Goal: Task Accomplishment & Management: Manage account settings

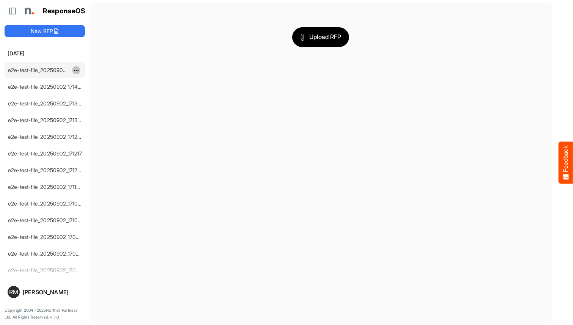
click at [76, 70] on span "dropdownbutton" at bounding box center [76, 70] width 4 height 5
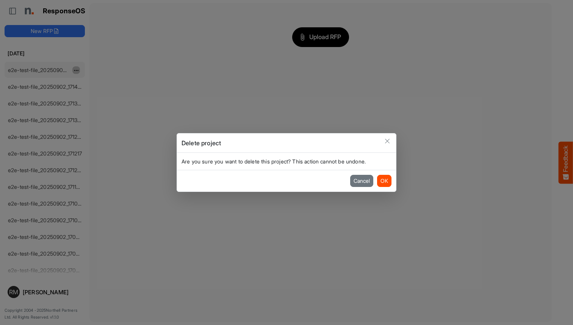
click at [384, 181] on button "OK" at bounding box center [384, 181] width 14 height 12
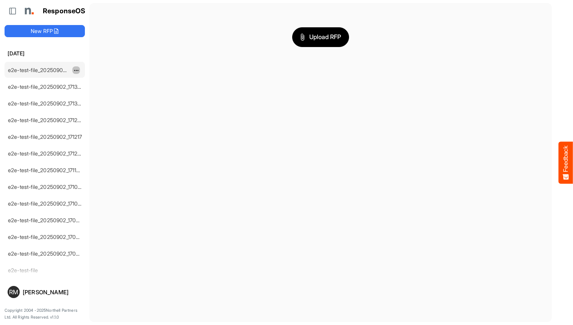
click at [76, 70] on span "dropdownbutton" at bounding box center [76, 70] width 4 height 5
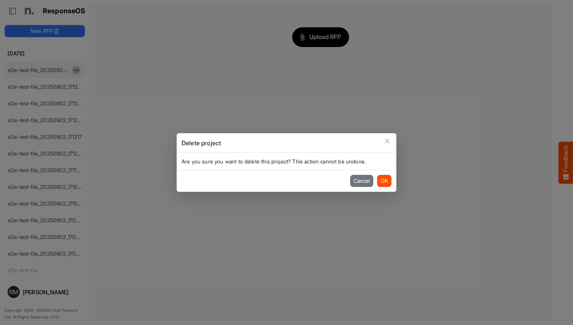
click at [384, 181] on button "OK" at bounding box center [384, 181] width 14 height 12
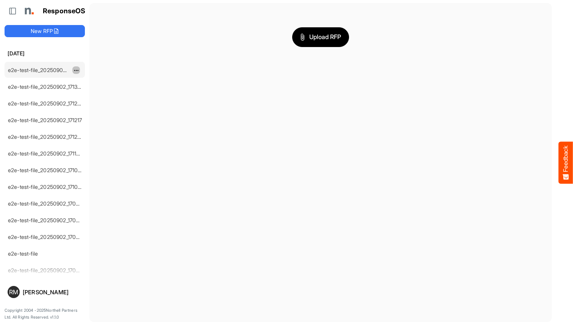
click at [76, 70] on span "dropdownbutton" at bounding box center [76, 70] width 4 height 5
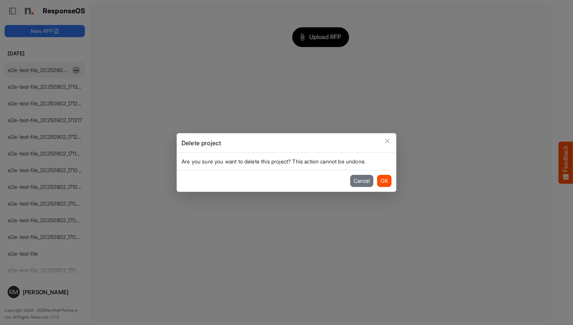
click at [384, 181] on button "OK" at bounding box center [384, 181] width 14 height 12
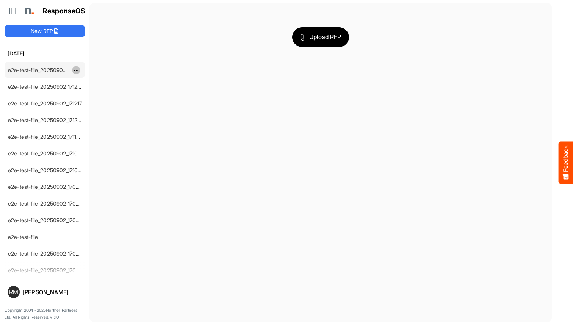
click at [76, 70] on span "dropdownbutton" at bounding box center [76, 70] width 4 height 5
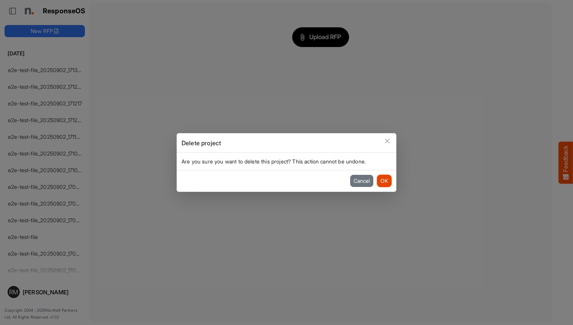
click at [384, 181] on button "OK" at bounding box center [384, 181] width 14 height 12
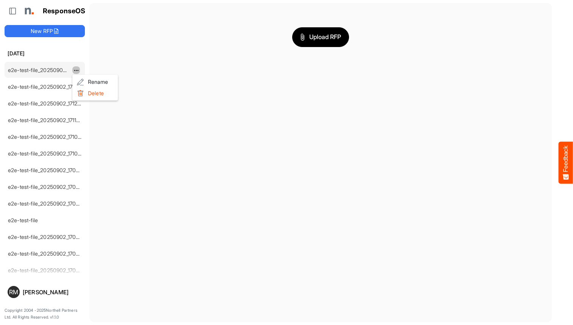
click at [95, 93] on li "Delete" at bounding box center [94, 93] width 45 height 11
click at [76, 70] on span "dropdownbutton" at bounding box center [76, 70] width 4 height 5
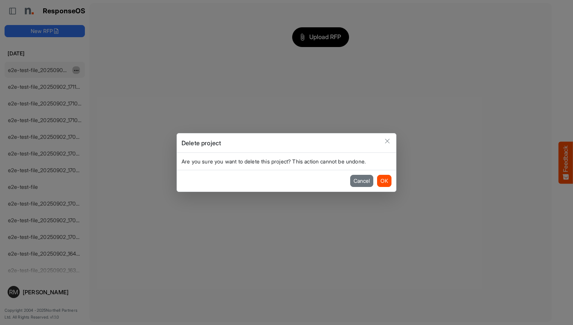
click at [384, 181] on button "OK" at bounding box center [384, 181] width 14 height 12
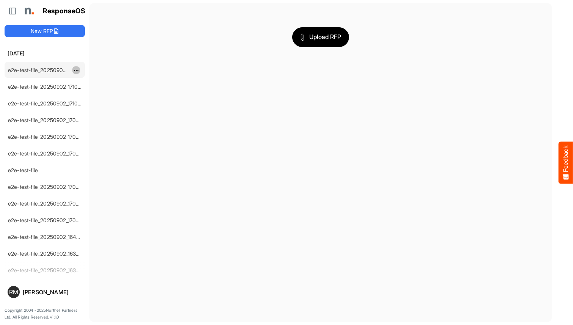
click at [76, 70] on span "dropdownbutton" at bounding box center [76, 70] width 4 height 5
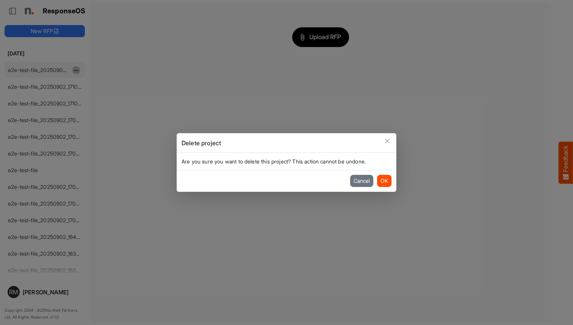
click at [384, 181] on button "OK" at bounding box center [384, 181] width 14 height 12
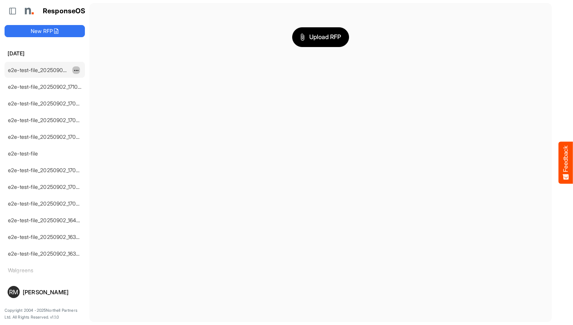
click at [76, 70] on span "dropdownbutton" at bounding box center [76, 70] width 4 height 5
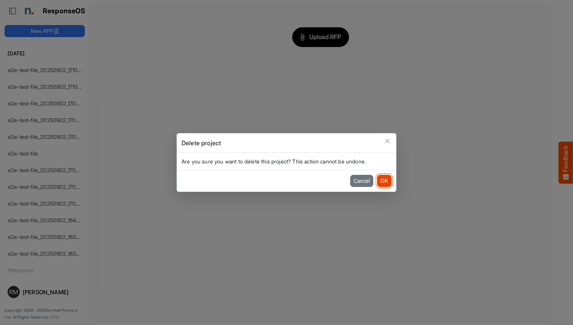
click at [384, 181] on button "OK" at bounding box center [384, 181] width 14 height 12
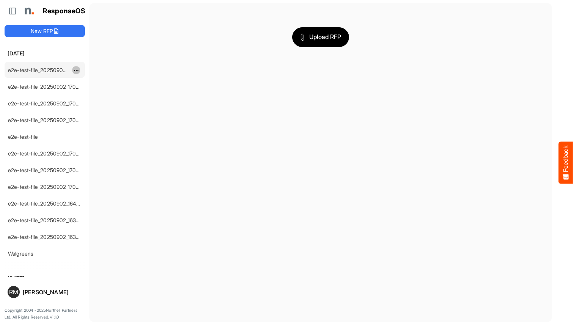
click at [76, 70] on span "dropdownbutton" at bounding box center [76, 70] width 4 height 5
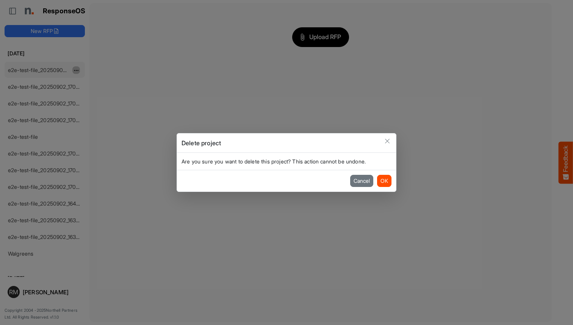
click at [384, 181] on button "OK" at bounding box center [384, 181] width 14 height 12
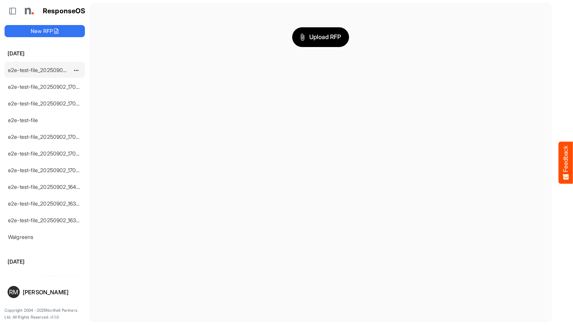
click at [76, 70] on span "dropdownbutton" at bounding box center [76, 70] width 4 height 5
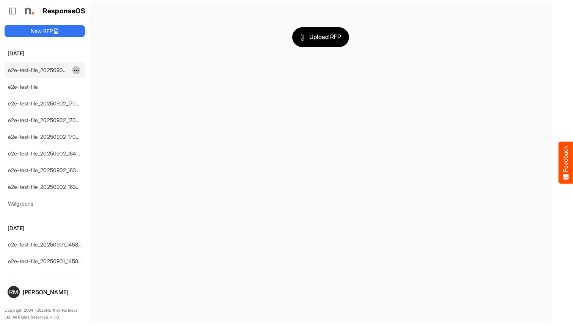
click at [76, 70] on span "dropdownbutton" at bounding box center [76, 70] width 4 height 5
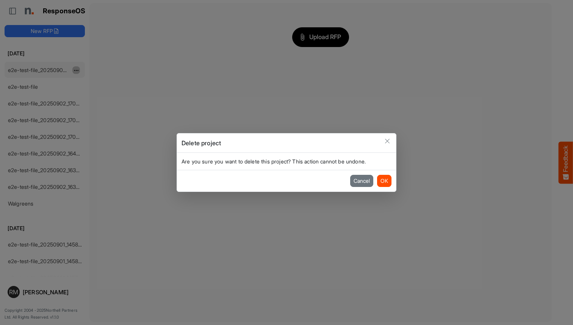
click at [384, 181] on button "OK" at bounding box center [384, 181] width 14 height 12
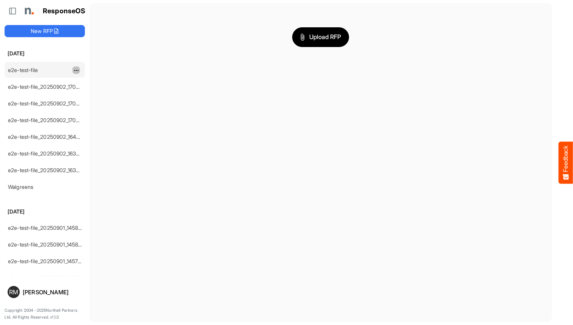
click at [76, 70] on span "dropdownbutton" at bounding box center [76, 70] width 4 height 5
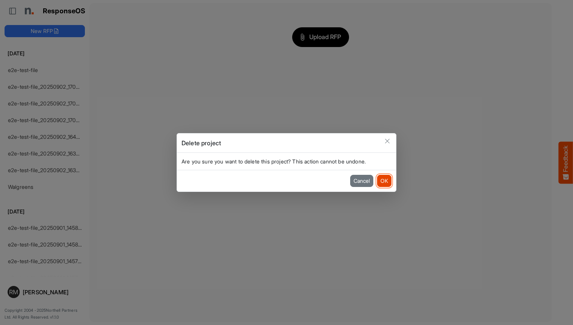
click at [384, 181] on button "OK" at bounding box center [384, 181] width 14 height 12
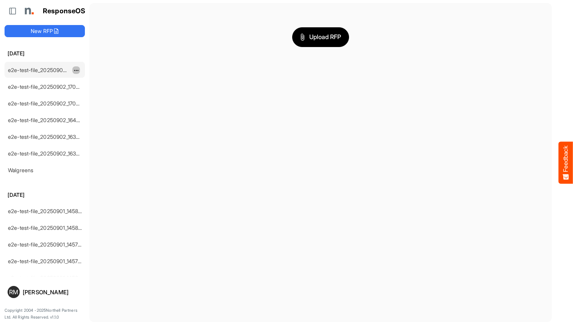
click at [76, 70] on span "dropdownbutton" at bounding box center [76, 70] width 4 height 5
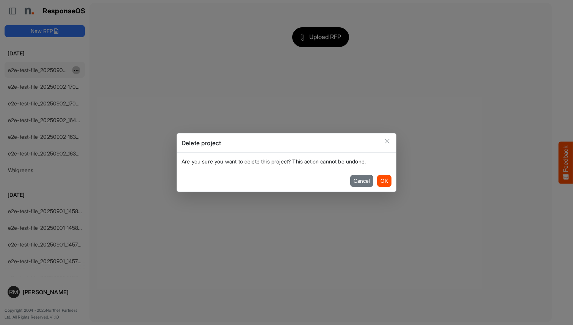
click at [384, 181] on button "OK" at bounding box center [384, 181] width 14 height 12
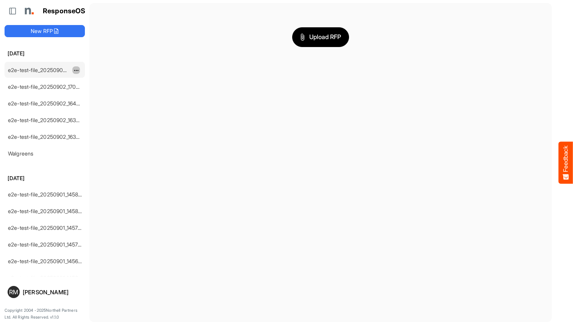
click at [76, 70] on span "dropdownbutton" at bounding box center [76, 70] width 4 height 5
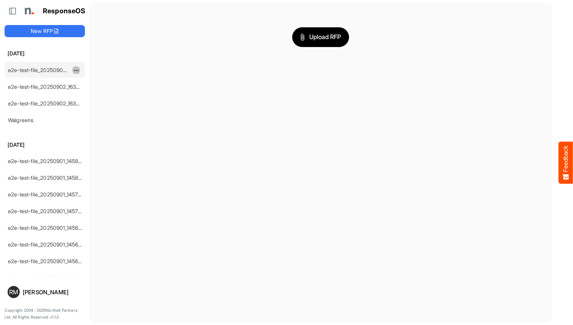
click at [76, 70] on span "dropdownbutton" at bounding box center [76, 70] width 4 height 5
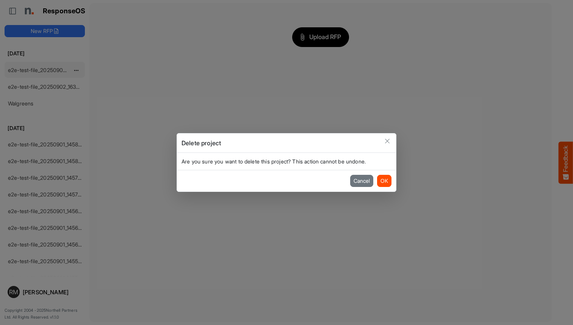
click at [384, 181] on button "OK" at bounding box center [384, 181] width 14 height 12
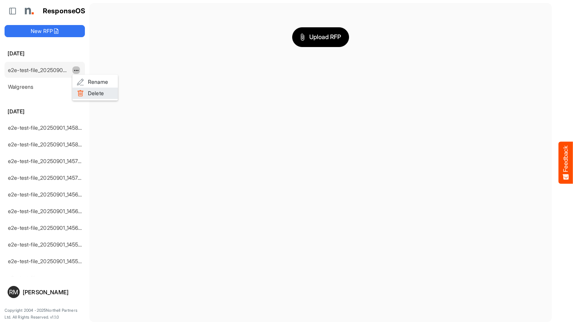
click at [95, 93] on li "Delete" at bounding box center [94, 93] width 45 height 11
click at [76, 125] on span "dropdownbutton" at bounding box center [76, 127] width 4 height 5
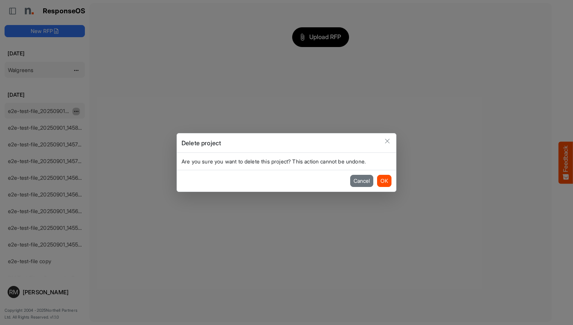
click at [384, 181] on button "OK" at bounding box center [384, 181] width 14 height 12
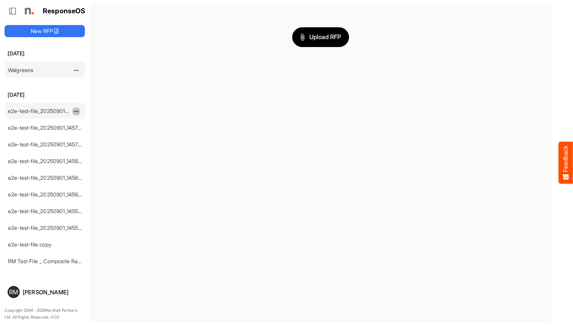
click at [76, 111] on span "dropdownbutton" at bounding box center [76, 111] width 4 height 5
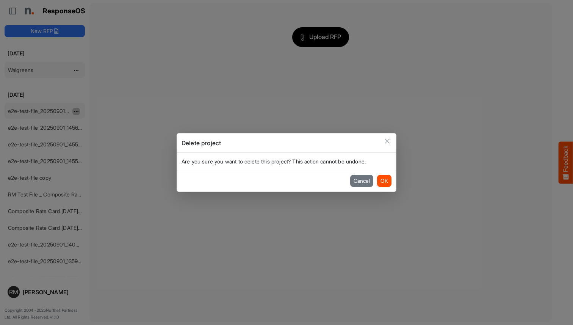
click at [384, 181] on button "OK" at bounding box center [384, 181] width 14 height 12
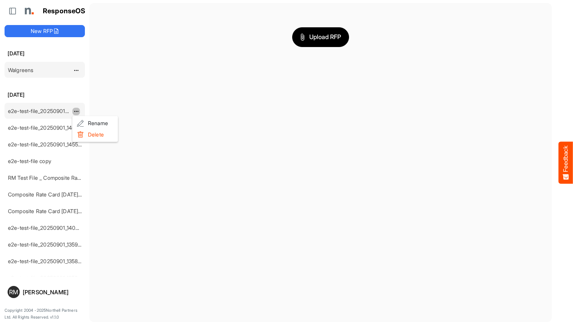
click at [95, 135] on li "Delete" at bounding box center [94, 134] width 45 height 11
click at [76, 111] on span "dropdownbutton" at bounding box center [76, 111] width 4 height 5
click at [95, 135] on li "Delete" at bounding box center [94, 134] width 45 height 11
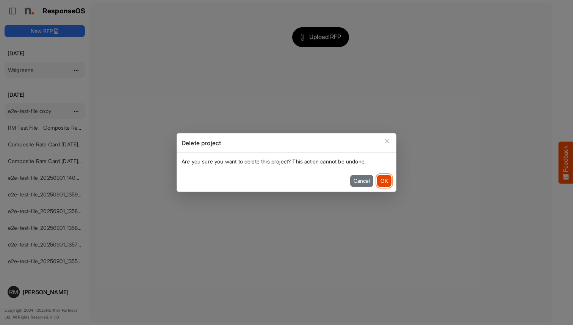
click at [384, 181] on button "OK" at bounding box center [384, 181] width 14 height 12
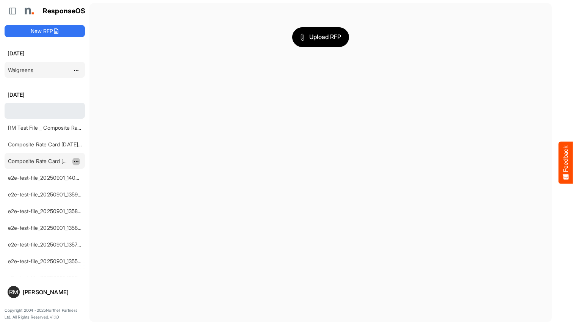
click at [76, 161] on span "dropdownbutton" at bounding box center [76, 161] width 4 height 5
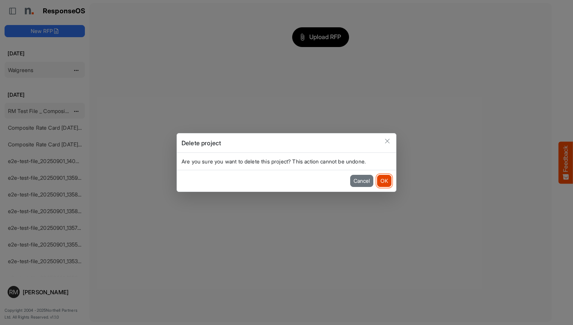
click at [384, 181] on button "OK" at bounding box center [384, 181] width 14 height 12
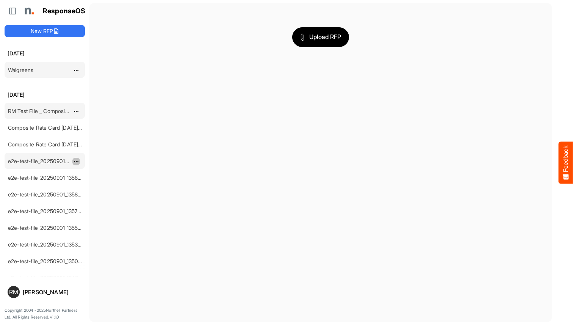
click at [76, 161] on span "dropdownbutton" at bounding box center [76, 161] width 4 height 5
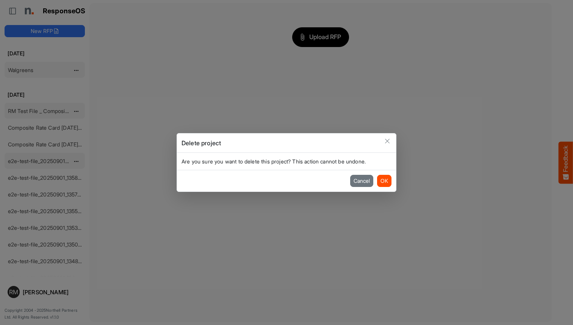
click at [384, 181] on button "OK" at bounding box center [384, 181] width 14 height 12
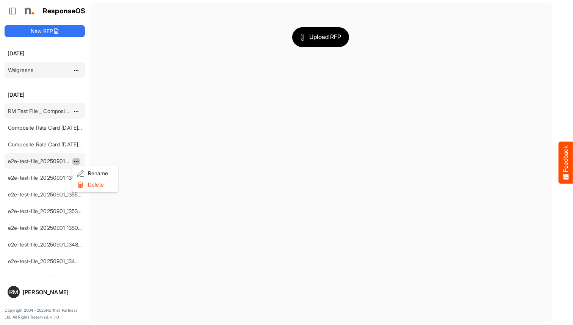
click at [95, 185] on li "Delete" at bounding box center [94, 184] width 45 height 11
click at [76, 161] on span "dropdownbutton" at bounding box center [76, 161] width 4 height 5
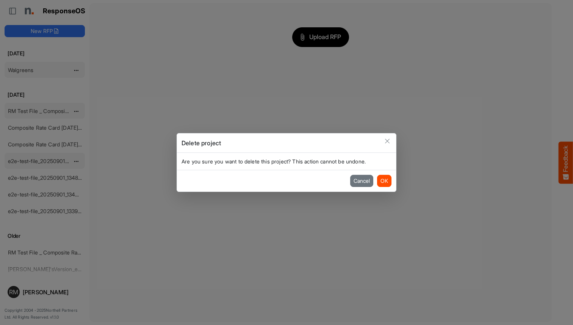
click at [384, 181] on button "OK" at bounding box center [384, 181] width 14 height 12
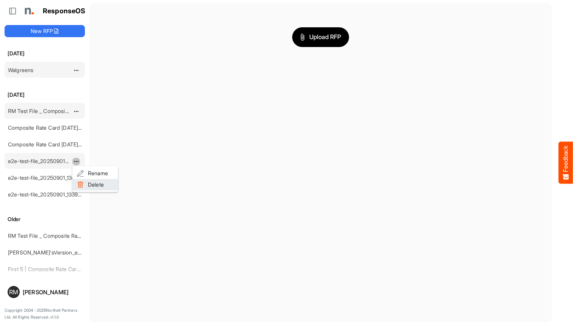
click at [95, 185] on li "Delete" at bounding box center [94, 184] width 45 height 11
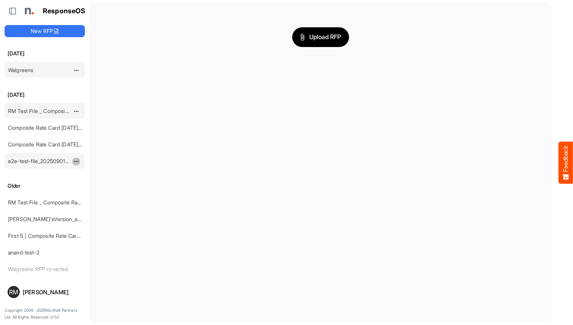
click at [76, 161] on span "dropdownbutton" at bounding box center [76, 161] width 4 height 5
